Goal: Task Accomplishment & Management: Complete application form

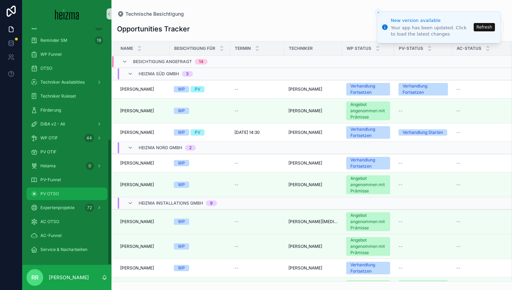
click at [63, 197] on div "PV OTSO" at bounding box center [67, 193] width 72 height 11
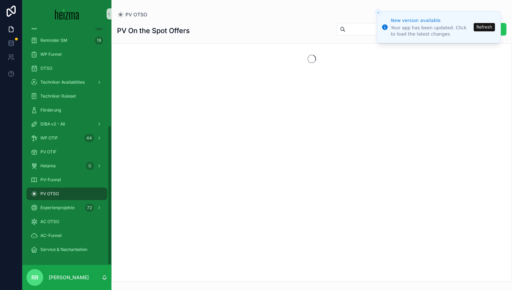
scroll to position [166, 0]
click at [483, 25] on button "Refresh" at bounding box center [483, 27] width 21 height 8
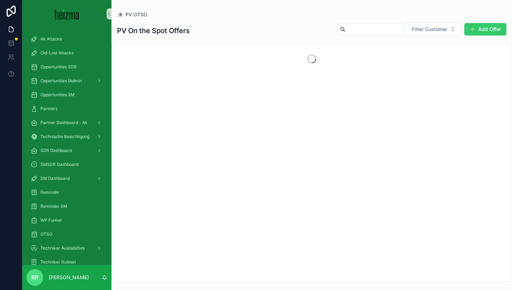
click at [471, 29] on span "scrollable content" at bounding box center [473, 29] width 6 height 6
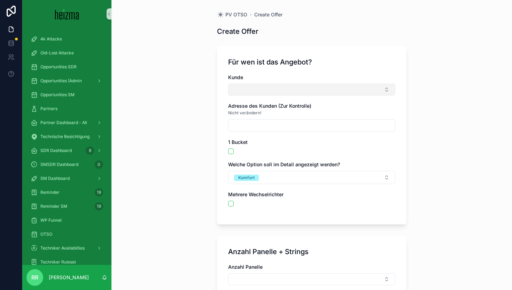
click at [299, 93] on button "Select Button" at bounding box center [311, 90] width 167 height 12
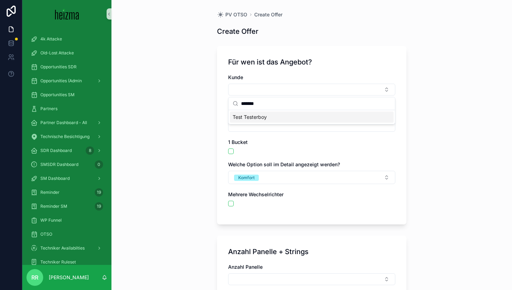
type input "*******"
click at [300, 118] on div "Test Testerboy" at bounding box center [312, 116] width 164 height 11
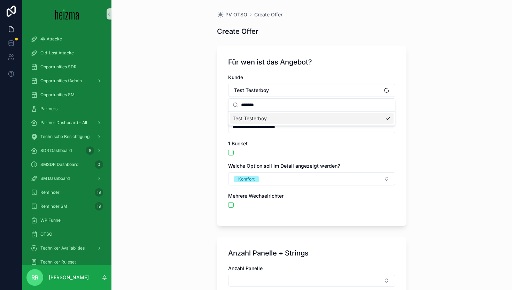
type input "**********"
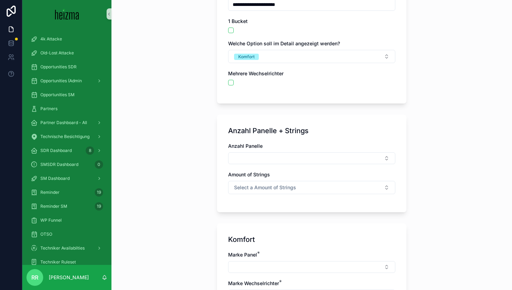
scroll to position [118, 0]
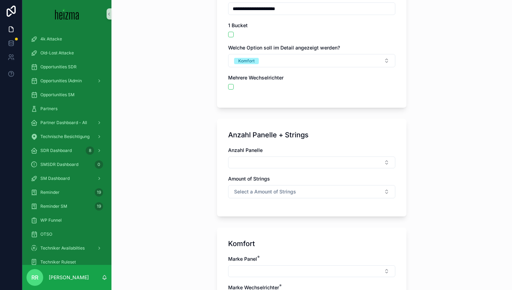
click at [266, 170] on div "Anzahl Panelle Amount of Strings Select a Amount of Strings" at bounding box center [311, 176] width 167 height 58
click at [258, 160] on button "Select Button" at bounding box center [311, 162] width 167 height 12
type input "**"
click at [261, 189] on div "24" at bounding box center [312, 189] width 164 height 11
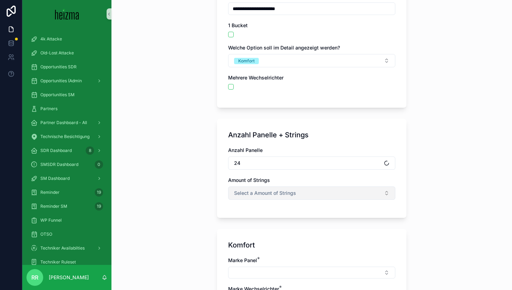
click at [263, 191] on span "Select a Amount of Strings" at bounding box center [265, 192] width 62 height 7
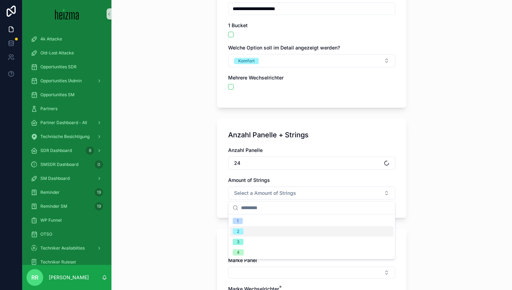
click at [270, 229] on div "2" at bounding box center [312, 231] width 164 height 10
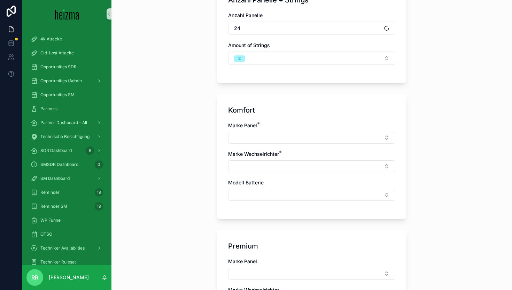
scroll to position [251, 0]
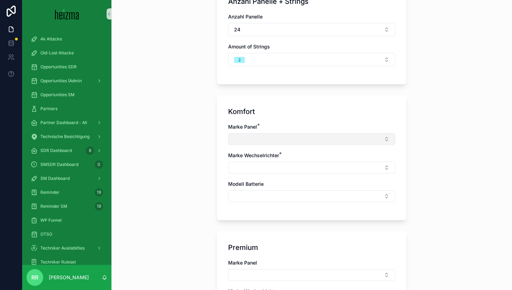
click at [278, 138] on button "Select Button" at bounding box center [311, 139] width 167 height 12
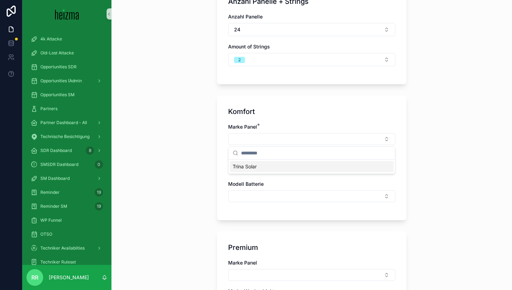
click at [284, 165] on div "Trina Solar" at bounding box center [312, 166] width 164 height 11
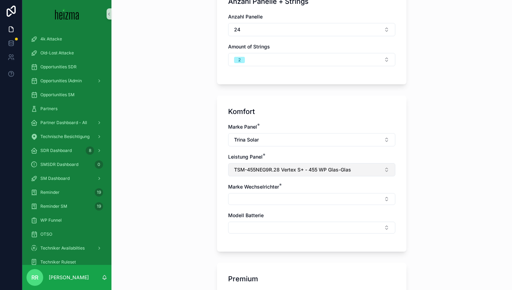
click at [281, 164] on button "TSM-455NEG9R.28 Vertex S+ - 455 WP Glas-Glas" at bounding box center [311, 169] width 167 height 13
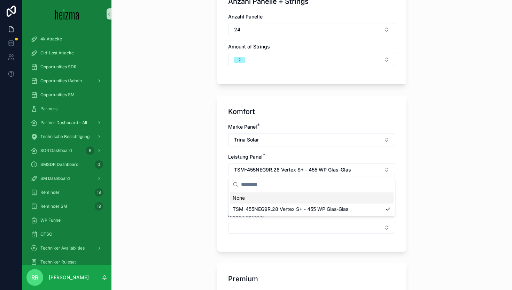
click at [199, 167] on div "**********" at bounding box center [311, 145] width 400 height 290
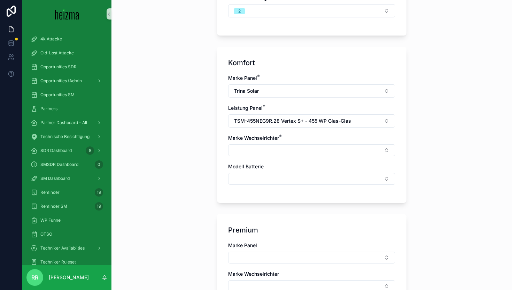
scroll to position [309, 0]
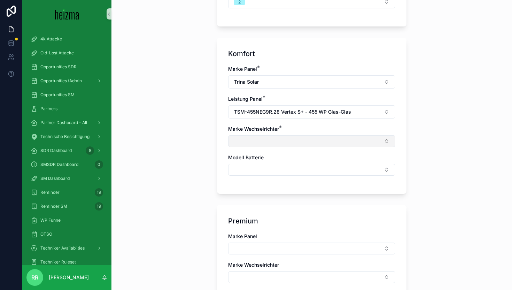
click at [252, 144] on button "Select Button" at bounding box center [311, 141] width 167 height 12
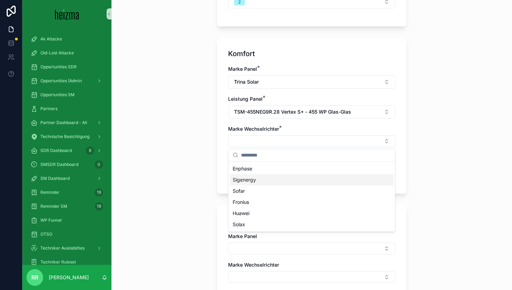
click at [251, 181] on span "Sigenergy" at bounding box center [244, 179] width 23 height 7
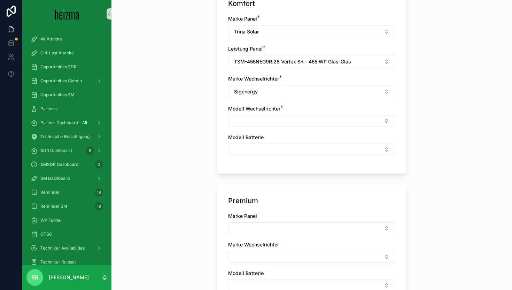
scroll to position [362, 0]
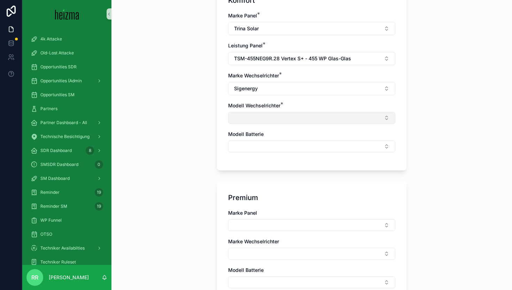
click at [269, 114] on button "Select Button" at bounding box center [311, 118] width 167 height 12
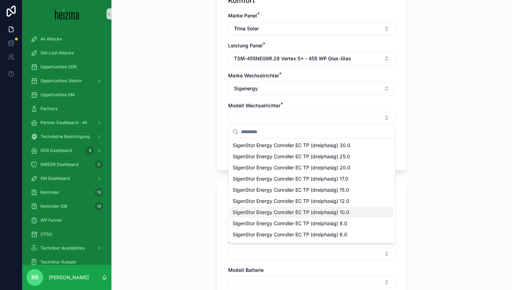
click at [307, 209] on span "SigenStor Energy Conroller EC TP (dreiphasig) 10.0" at bounding box center [291, 211] width 117 height 7
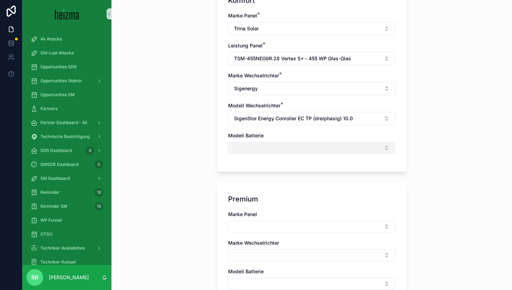
click at [267, 143] on button "Select Button" at bounding box center [311, 148] width 167 height 12
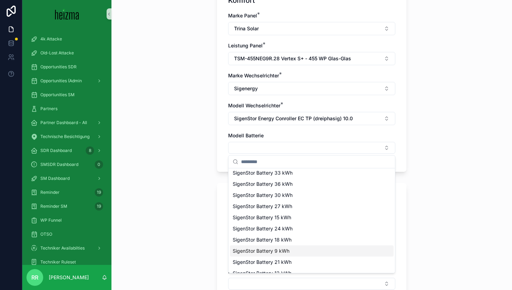
scroll to position [43, 0]
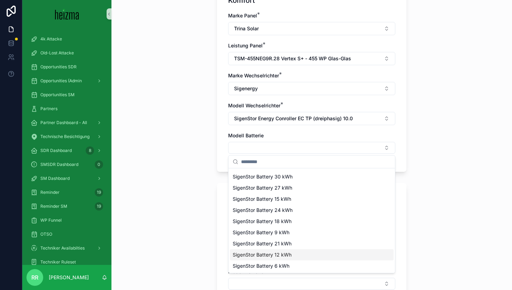
click at [276, 251] on div "SigenStor Battery 12 kWh" at bounding box center [312, 254] width 164 height 11
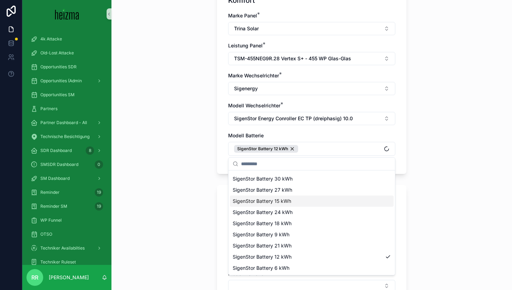
click at [193, 174] on div "**********" at bounding box center [311, 145] width 400 height 290
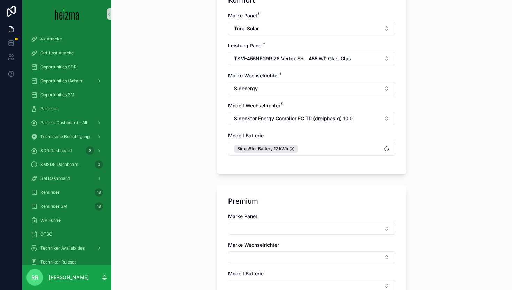
scroll to position [405, 0]
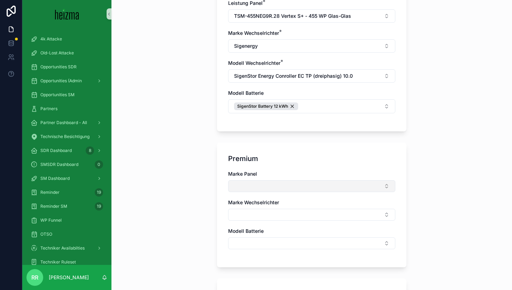
click at [237, 184] on button "Select Button" at bounding box center [311, 186] width 167 height 12
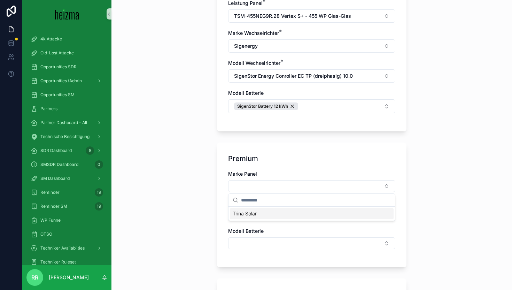
click at [256, 212] on span "Trina Solar" at bounding box center [245, 213] width 24 height 7
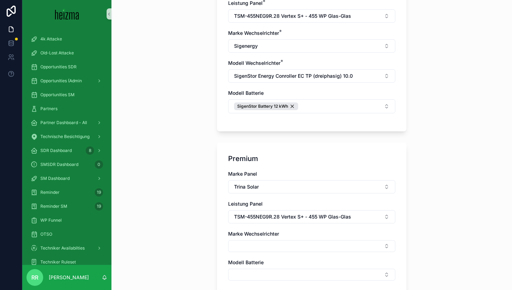
scroll to position [502, 0]
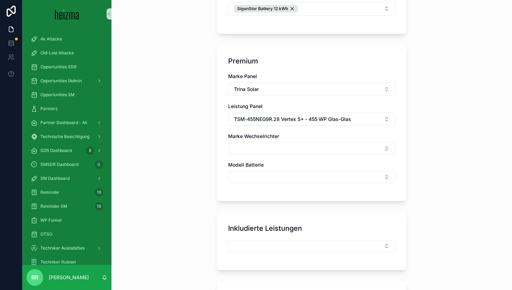
click at [263, 157] on div "Marke Panel Trina Solar Leistung Panel TSM-455NEG9R.28 Vertex S+ - 455 WP Glas-…" at bounding box center [311, 131] width 167 height 117
click at [265, 151] on button "Select Button" at bounding box center [311, 148] width 167 height 12
click at [274, 197] on div "Fronius" at bounding box center [312, 197] width 164 height 11
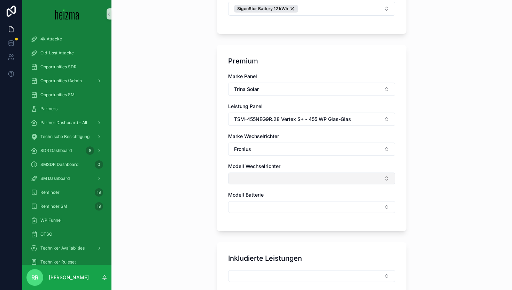
click at [274, 183] on button "Select Button" at bounding box center [311, 178] width 167 height 12
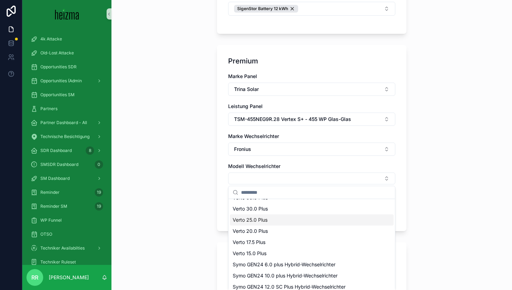
scroll to position [10, 0]
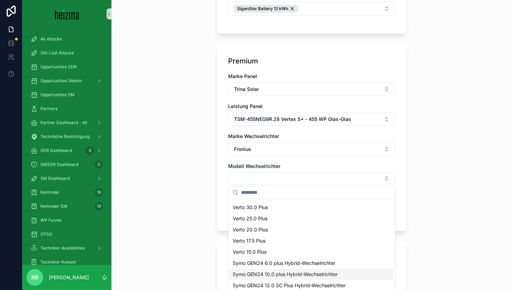
click at [292, 276] on span "Symo GEN24 10.0 plus Hybrid-Wechselrichter" at bounding box center [285, 273] width 105 height 7
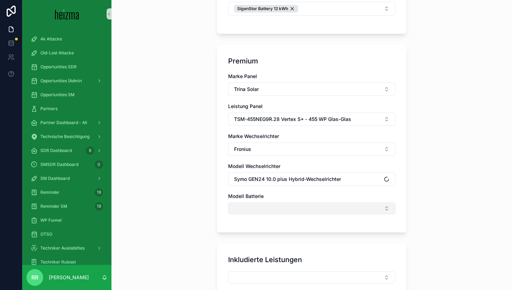
click at [252, 210] on button "Select Button" at bounding box center [311, 208] width 167 height 12
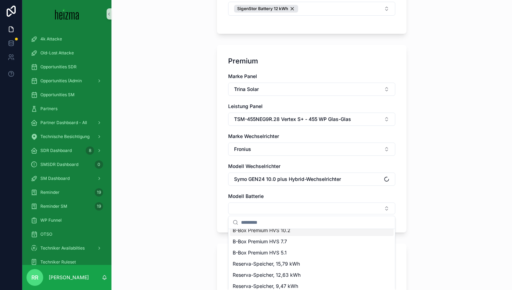
scroll to position [32, 0]
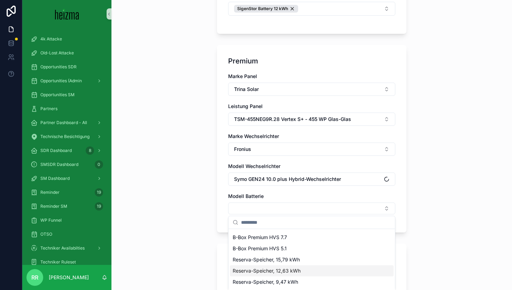
click at [282, 272] on span "Reserva-Speicher, 12,63 kWh" at bounding box center [267, 270] width 68 height 7
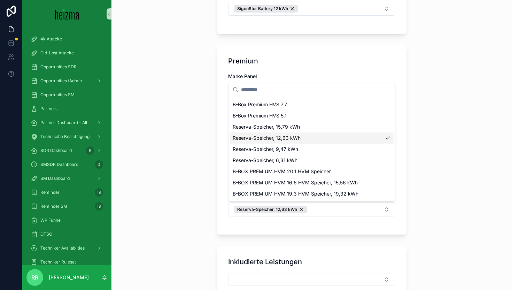
click at [220, 226] on div "Premium Marke Panel Trina Solar Leistung Panel TSM-455NEG9R.28 Vertex S+ - 455 …" at bounding box center [311, 139] width 189 height 189
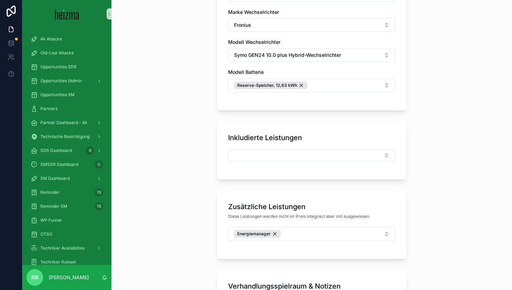
scroll to position [645, 0]
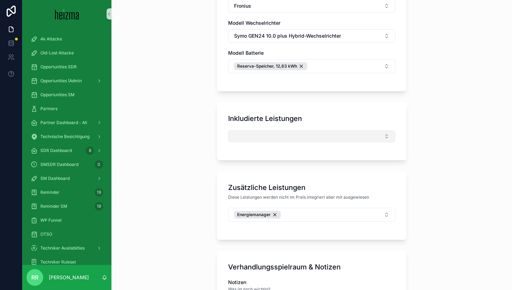
click at [252, 138] on button "Select Button" at bounding box center [311, 136] width 167 height 12
click at [208, 155] on div "**********" at bounding box center [311, 145] width 400 height 290
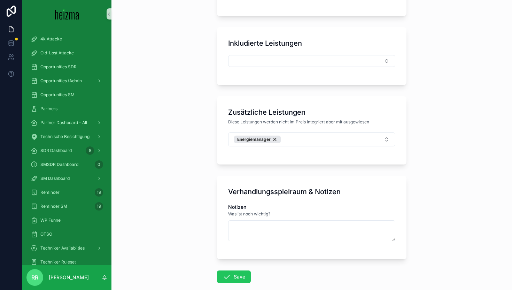
scroll to position [733, 0]
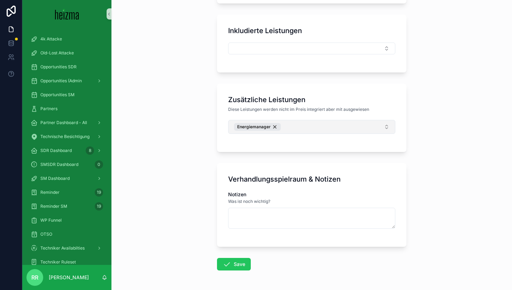
click at [324, 122] on button "Energiemanager" at bounding box center [311, 127] width 167 height 14
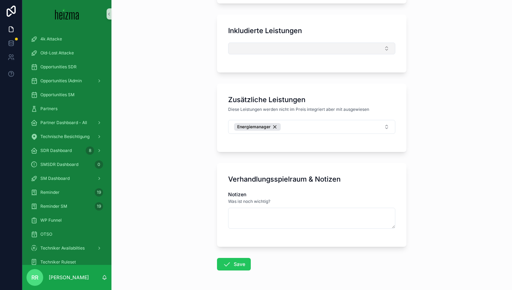
click at [307, 49] on button "Select Button" at bounding box center [311, 48] width 167 height 12
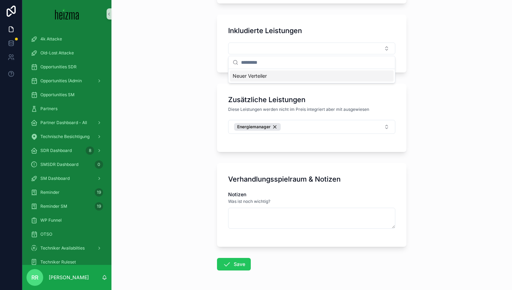
click at [306, 101] on div "Zusätzliche Leistungen" at bounding box center [311, 100] width 167 height 10
click at [313, 133] on button "Energiemanager" at bounding box center [311, 127] width 167 height 14
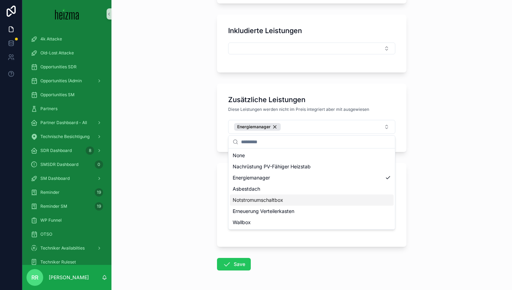
click at [274, 201] on span "Notstromumschaltbox" at bounding box center [258, 199] width 50 height 7
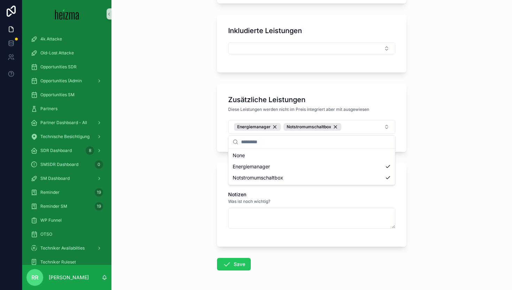
click at [191, 179] on div "**********" at bounding box center [311, 145] width 400 height 290
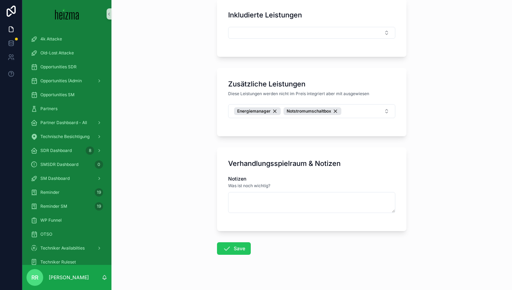
scroll to position [754, 0]
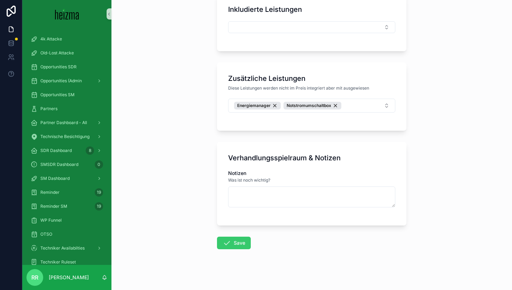
click at [236, 243] on button "Save" at bounding box center [234, 242] width 34 height 13
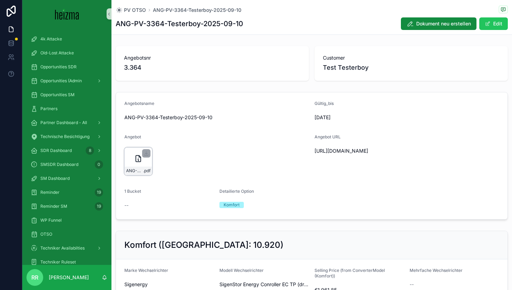
click at [146, 166] on div "ANG-PV-3364-Testerboy-2025-09-10 .pdf" at bounding box center [138, 170] width 27 height 8
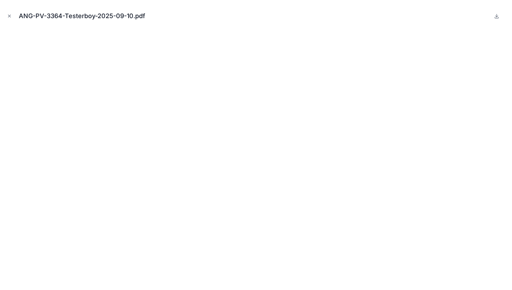
click at [12, 11] on div "ANG-PV-3364-Testerboy-2025-09-10.pdf" at bounding box center [256, 16] width 501 height 21
click at [10, 15] on icon "Close modal" at bounding box center [9, 16] width 2 height 2
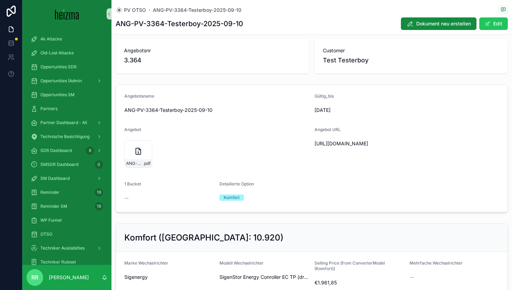
scroll to position [10, 0]
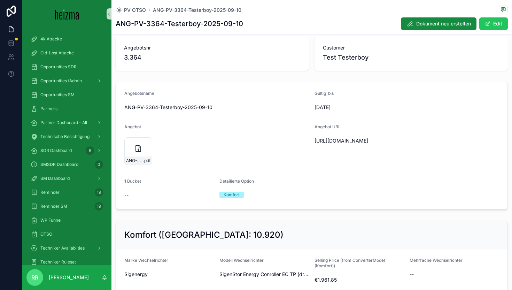
click at [276, 273] on span "SigenStor Energy Conroller EC TP (dreiphasig) 10.0" at bounding box center [263, 273] width 89 height 7
click at [131, 151] on div "ANG-PV-3364-Testerboy-2025-09-10 .pdf" at bounding box center [138, 151] width 28 height 28
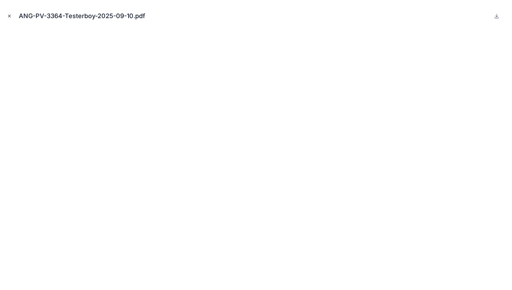
click at [10, 14] on icon "Close modal" at bounding box center [9, 16] width 5 height 5
